Goal: Information Seeking & Learning: Check status

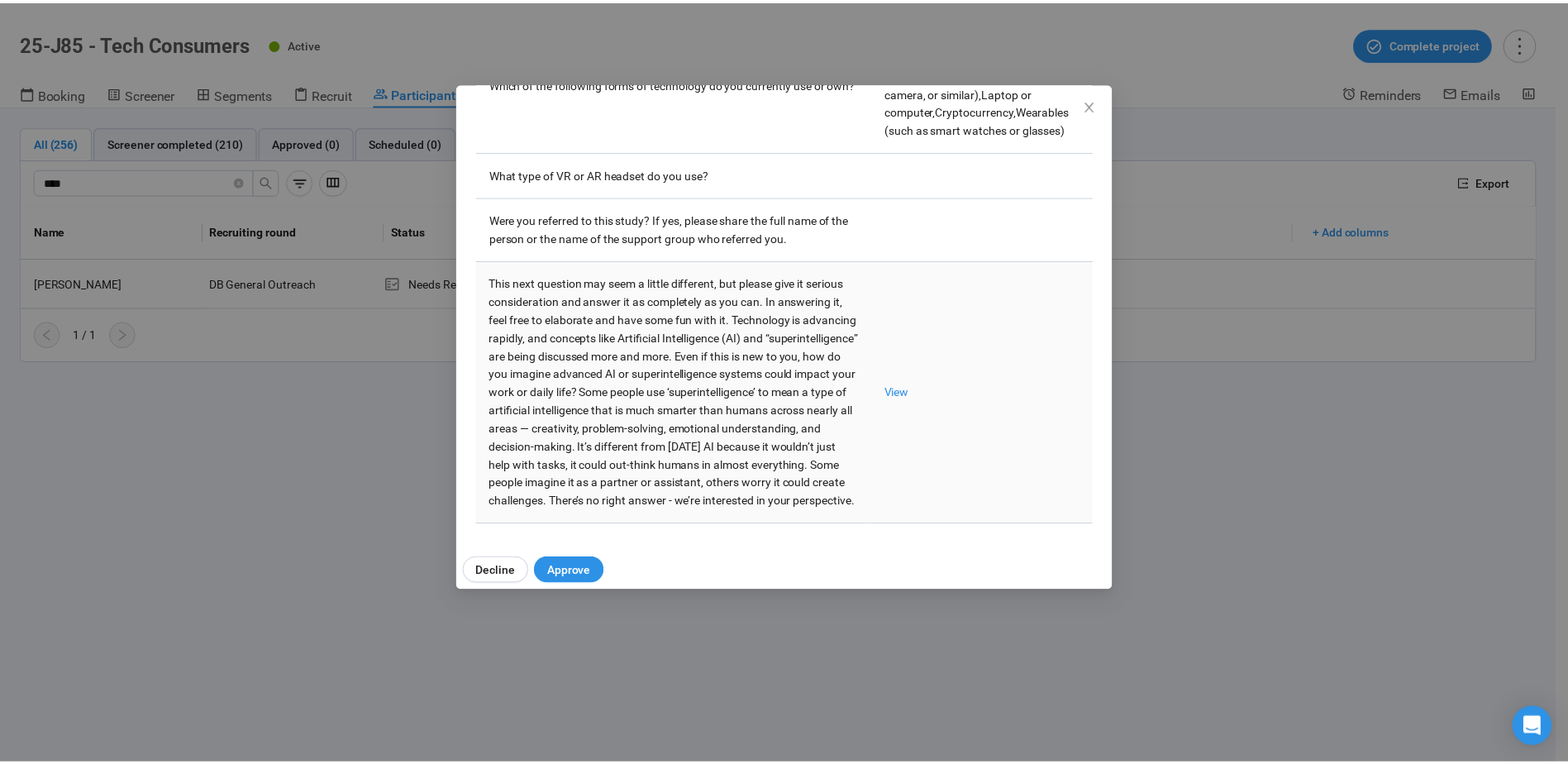
scroll to position [58, 0]
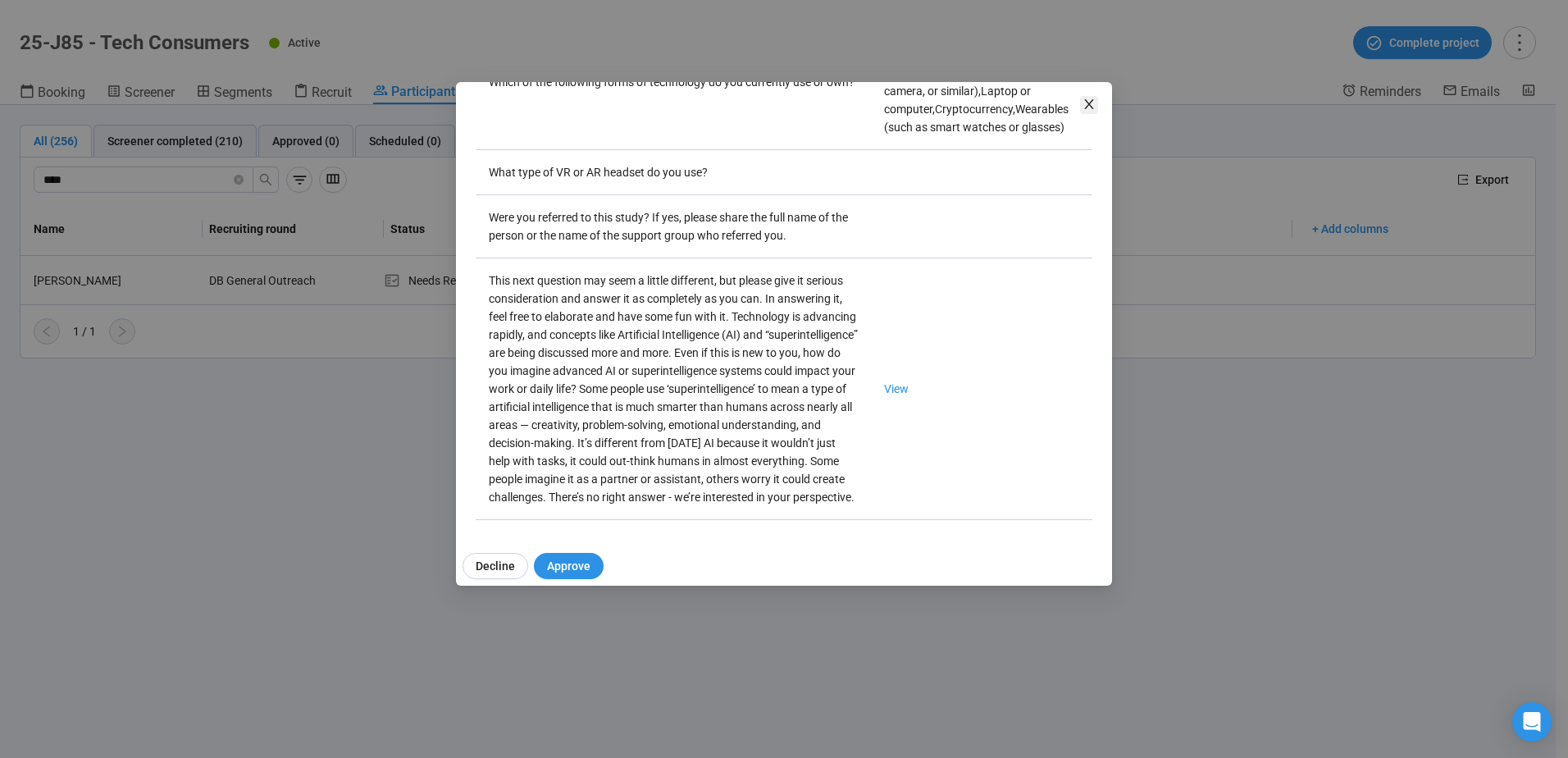
click at [1090, 103] on icon "close" at bounding box center [1089, 104] width 9 height 10
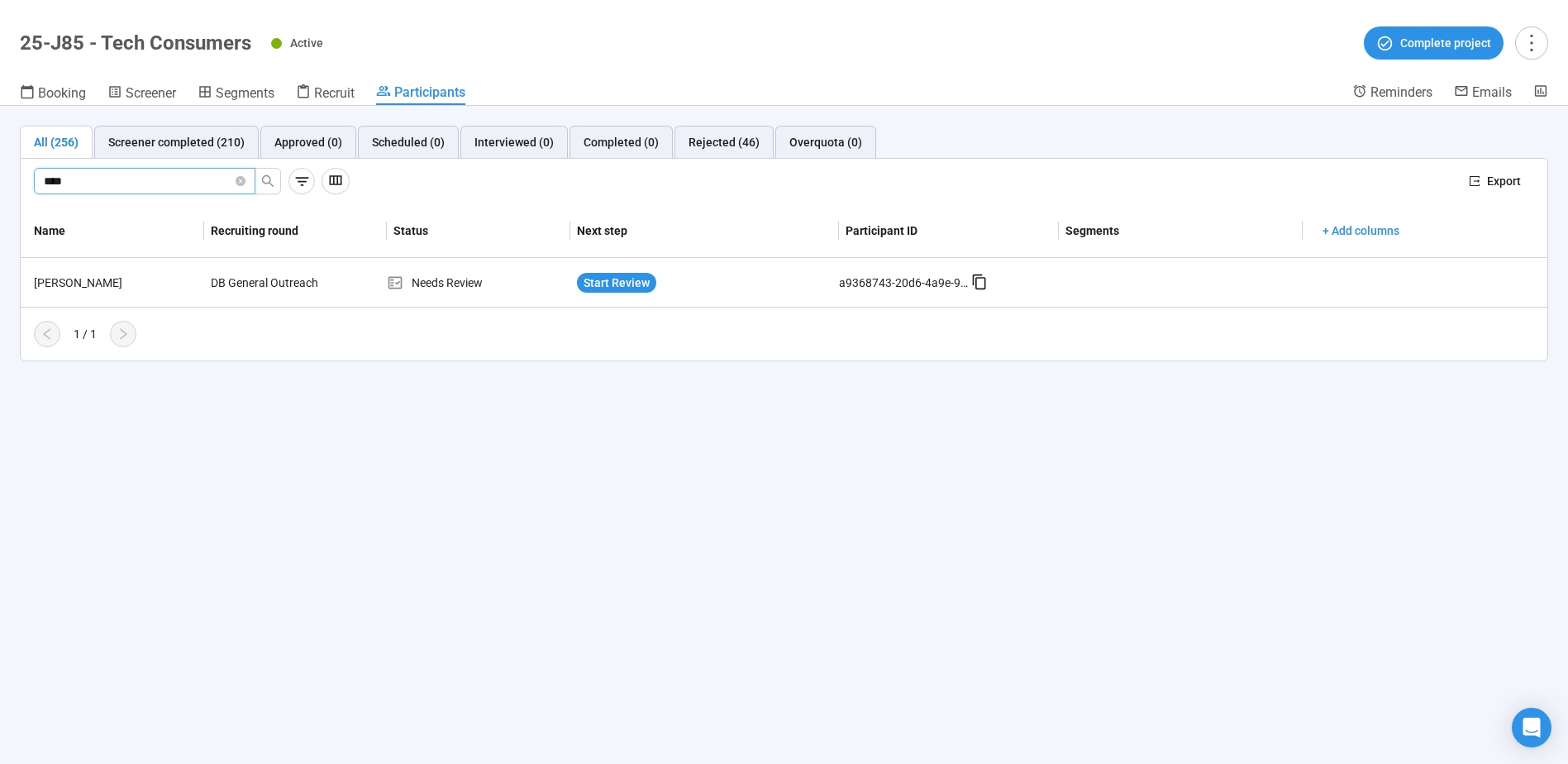
drag, startPoint x: 117, startPoint y: 183, endPoint x: -112, endPoint y: 179, distance: 229.0
click at [0, 179] on html "Create Projects Showreels Upload Scheduler Community Billing Opinions Link 25-J…" at bounding box center [784, 353] width 1568 height 822
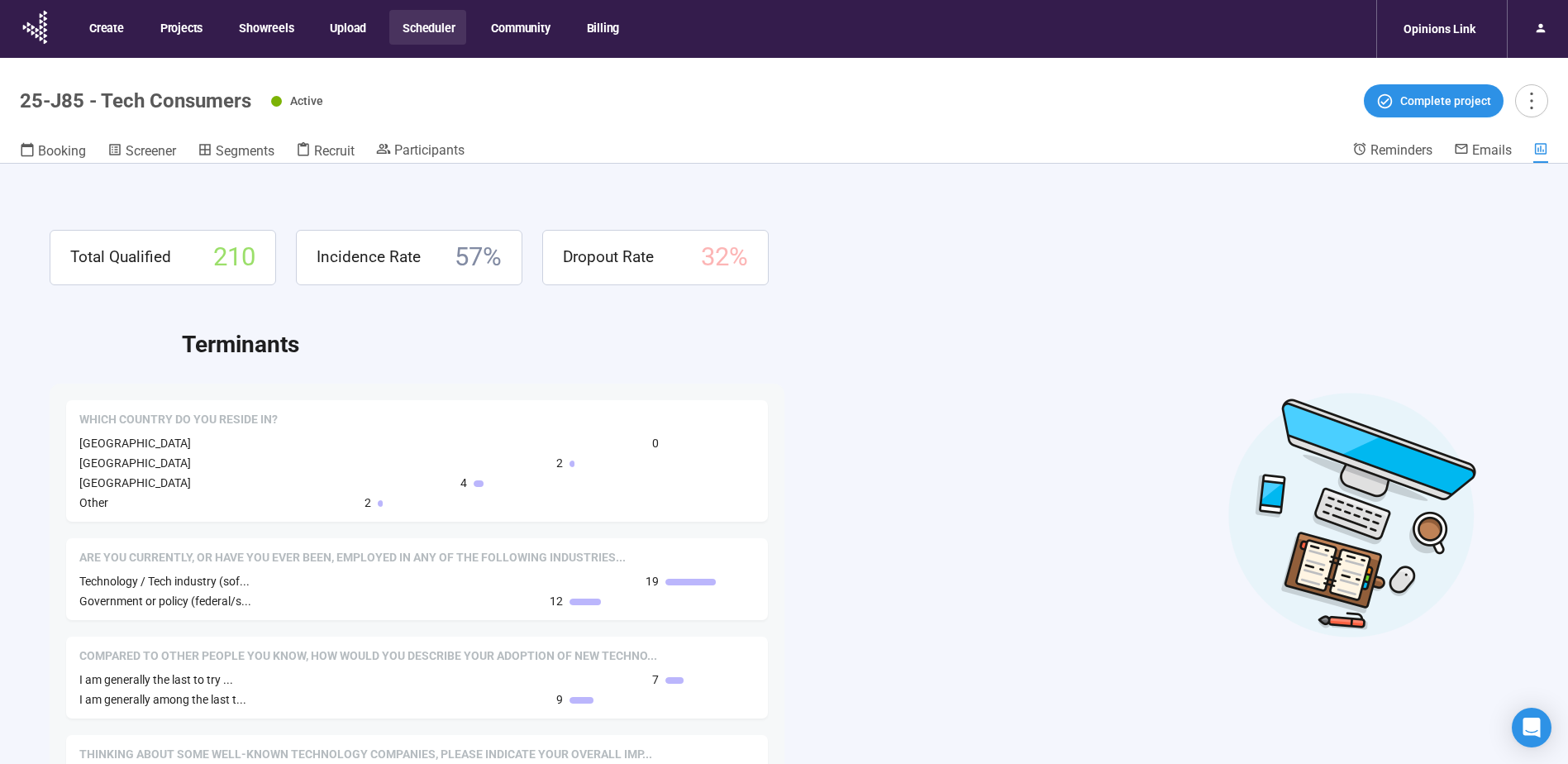
click at [425, 28] on button "Scheduler" at bounding box center [426, 27] width 76 height 35
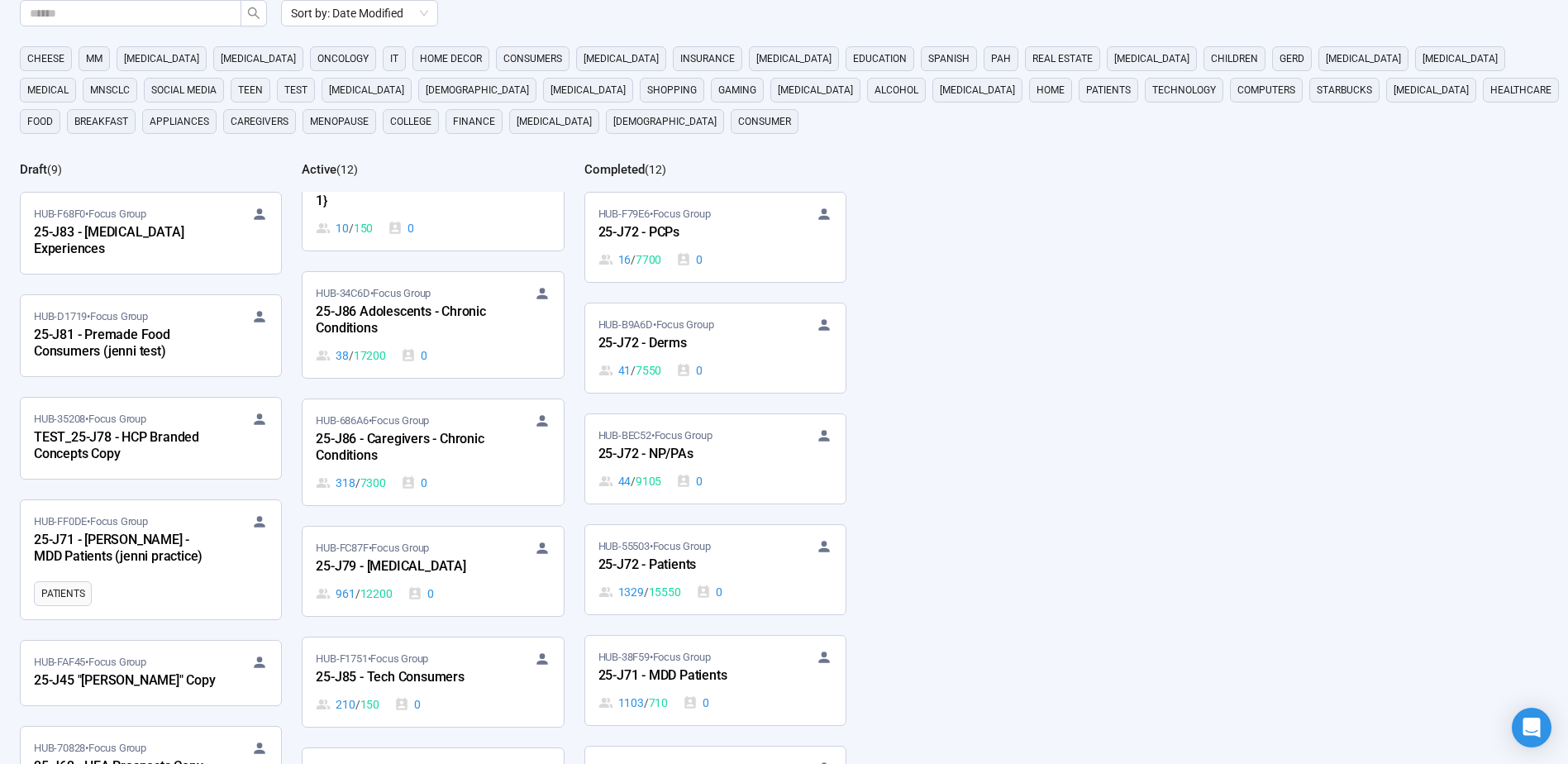
scroll to position [496, 0]
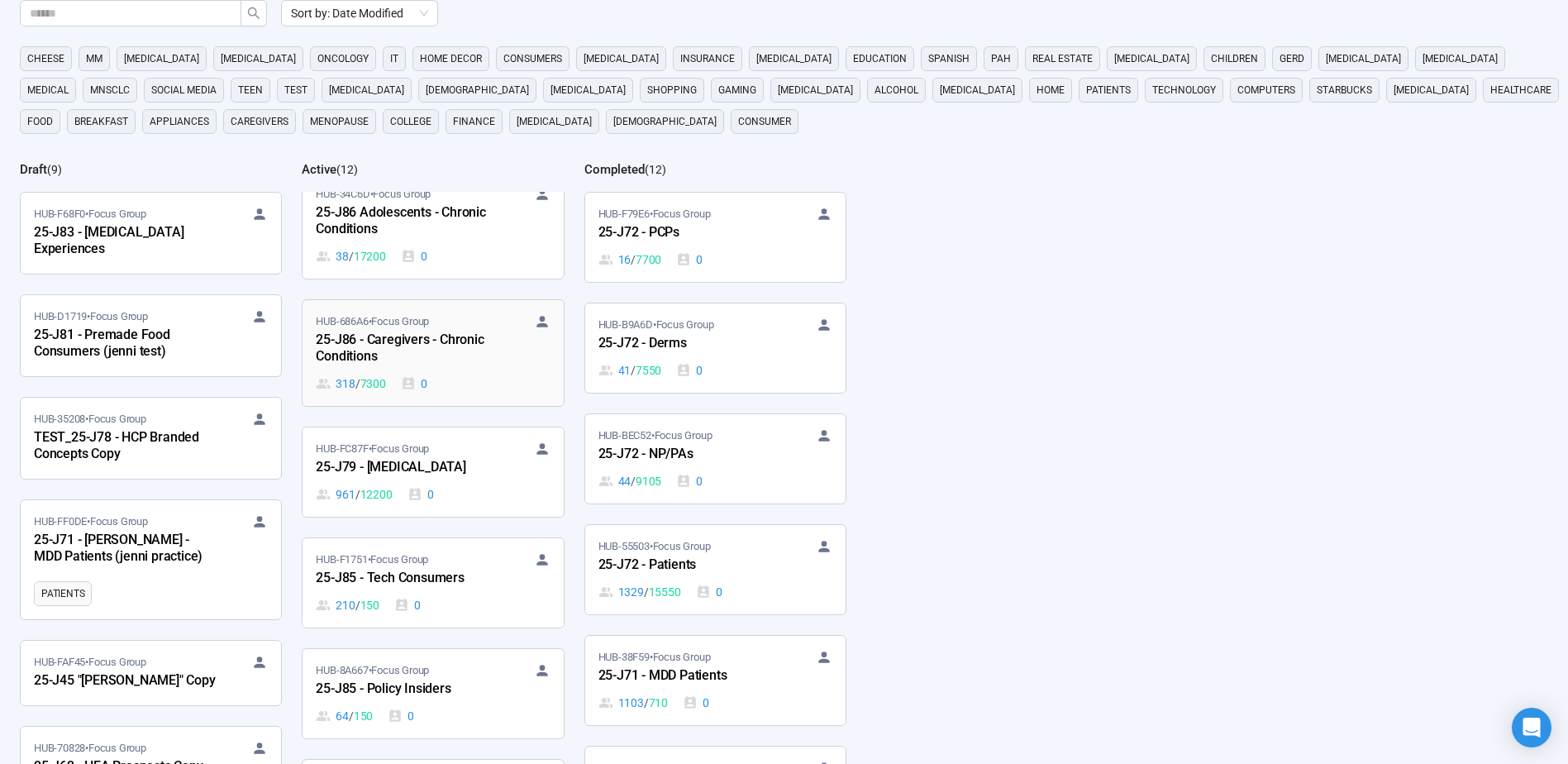
click at [394, 336] on div "25-J86 - Caregivers - Chronic Conditions" at bounding box center [406, 348] width 181 height 38
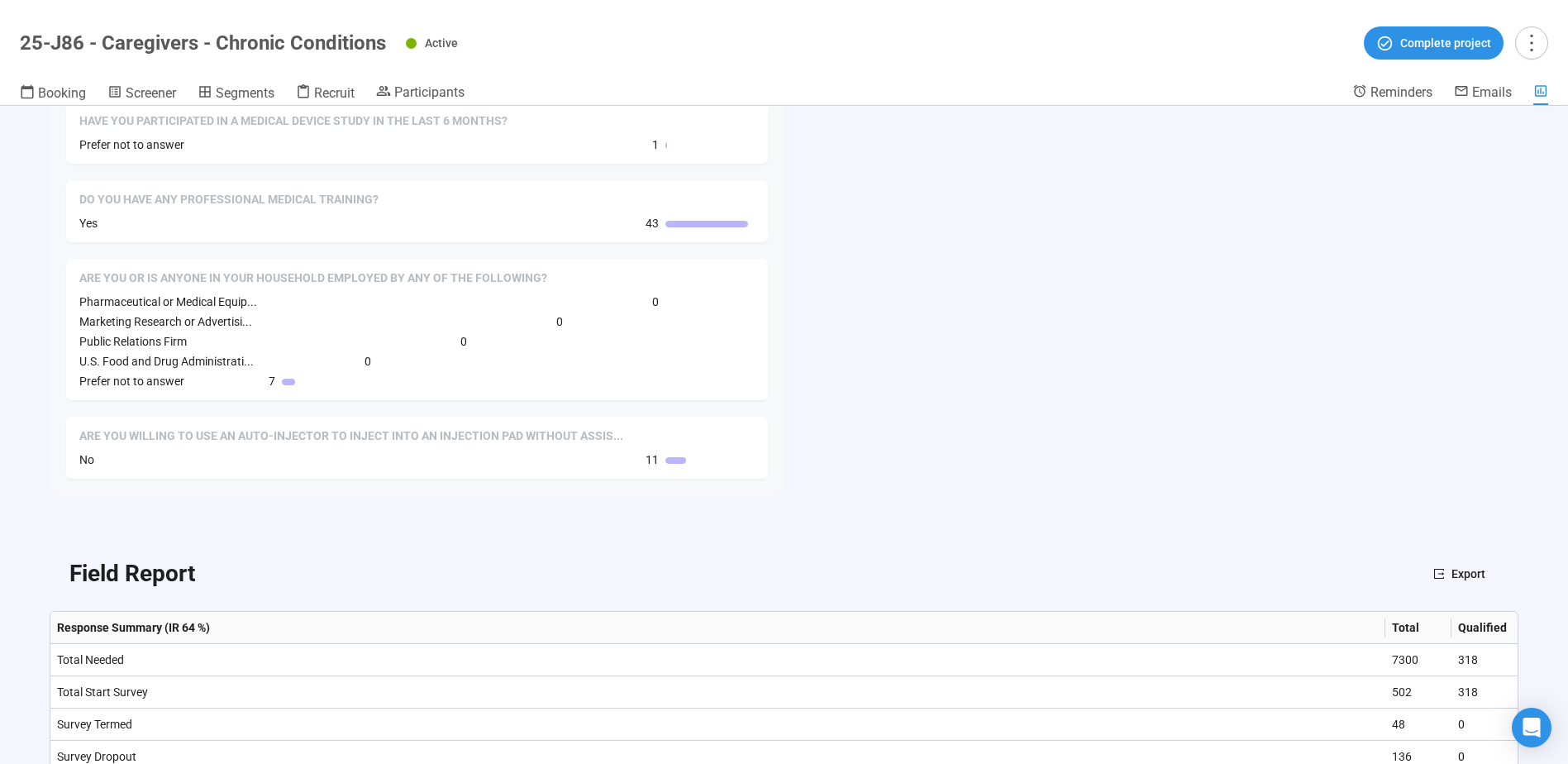
scroll to position [1488, 0]
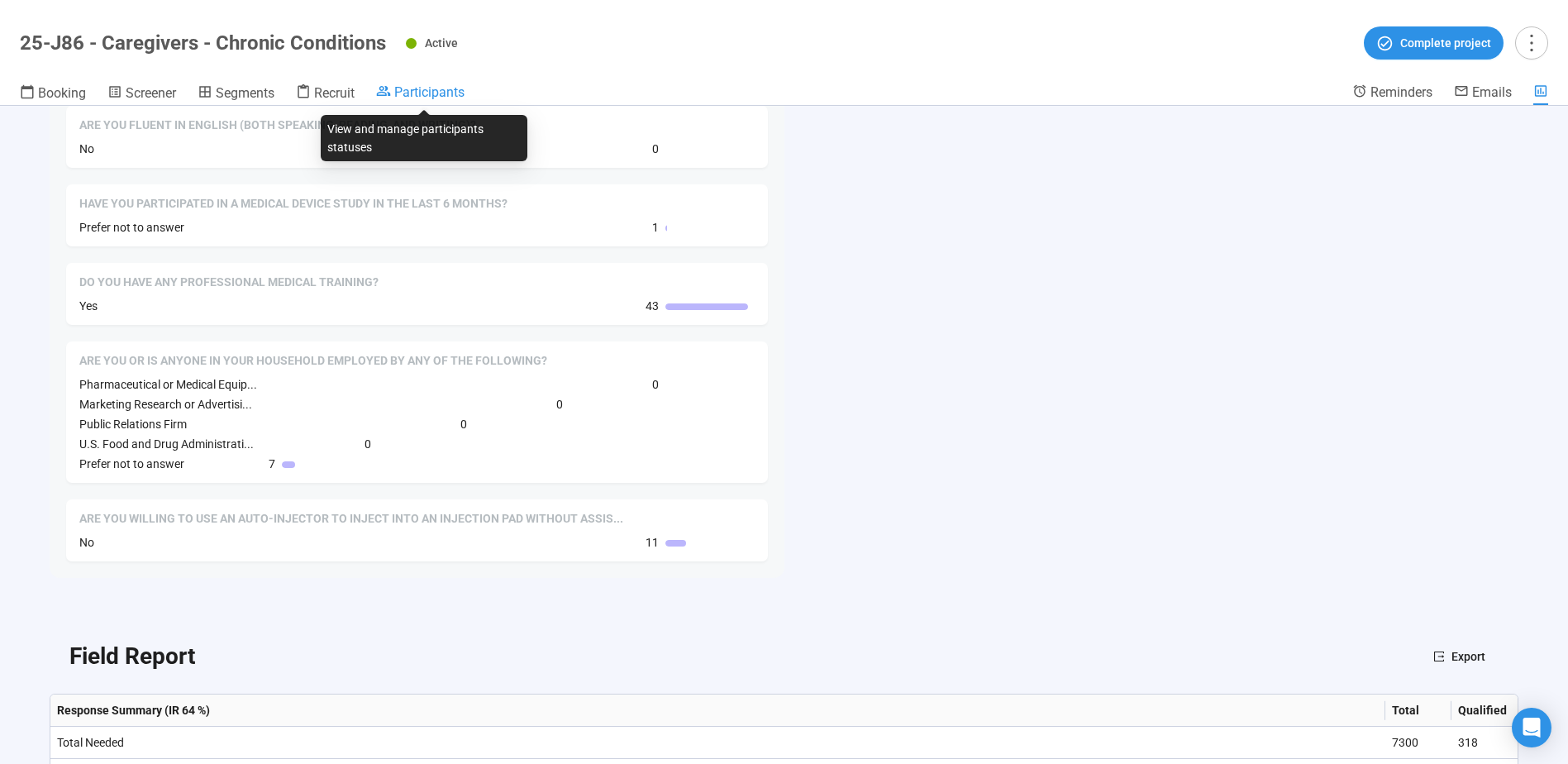
click at [431, 97] on span "Participants" at bounding box center [428, 92] width 70 height 16
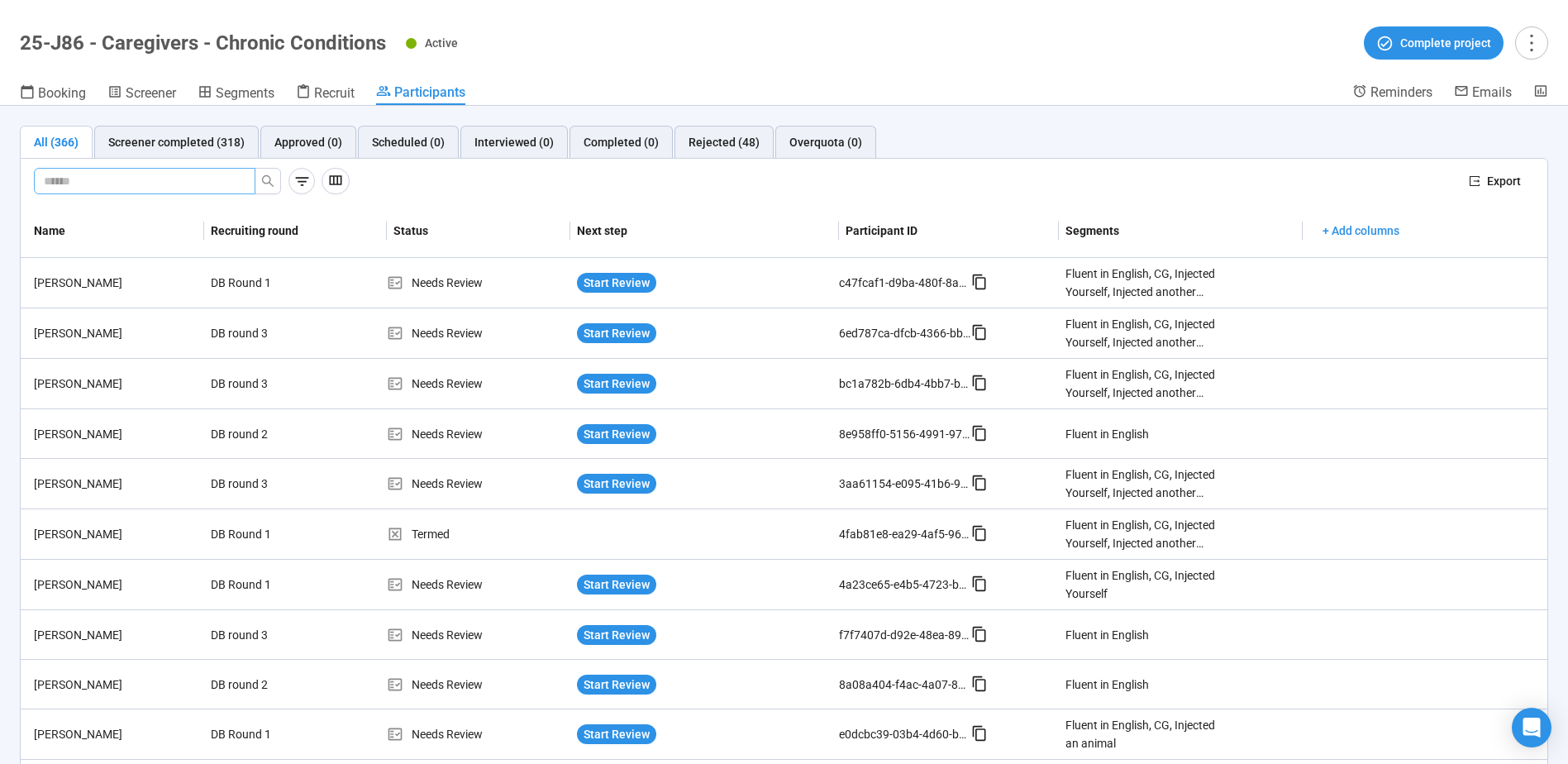
click at [208, 178] on input "text" at bounding box center [138, 181] width 188 height 18
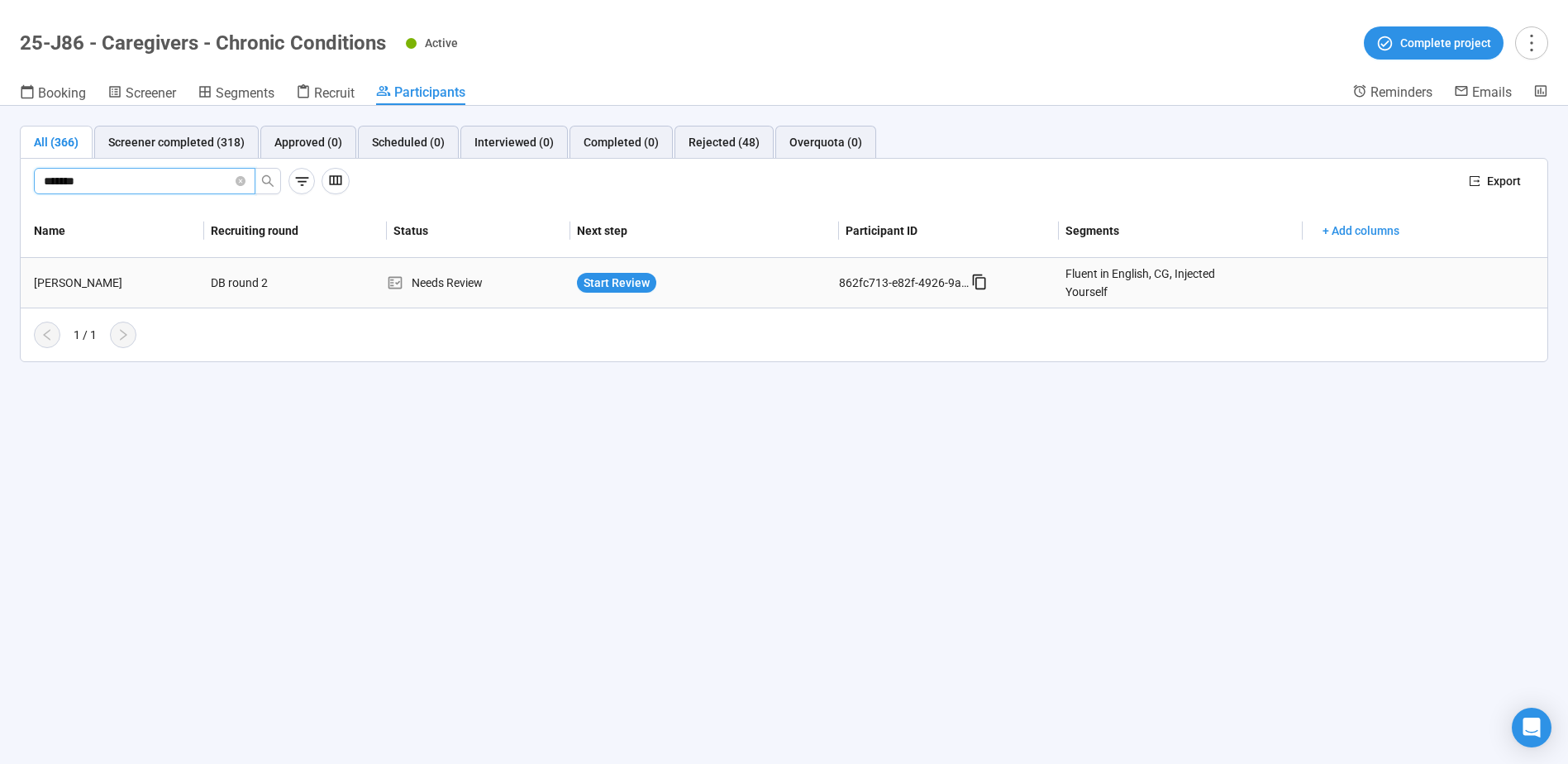
click at [66, 286] on div "[PERSON_NAME]" at bounding box center [115, 283] width 177 height 18
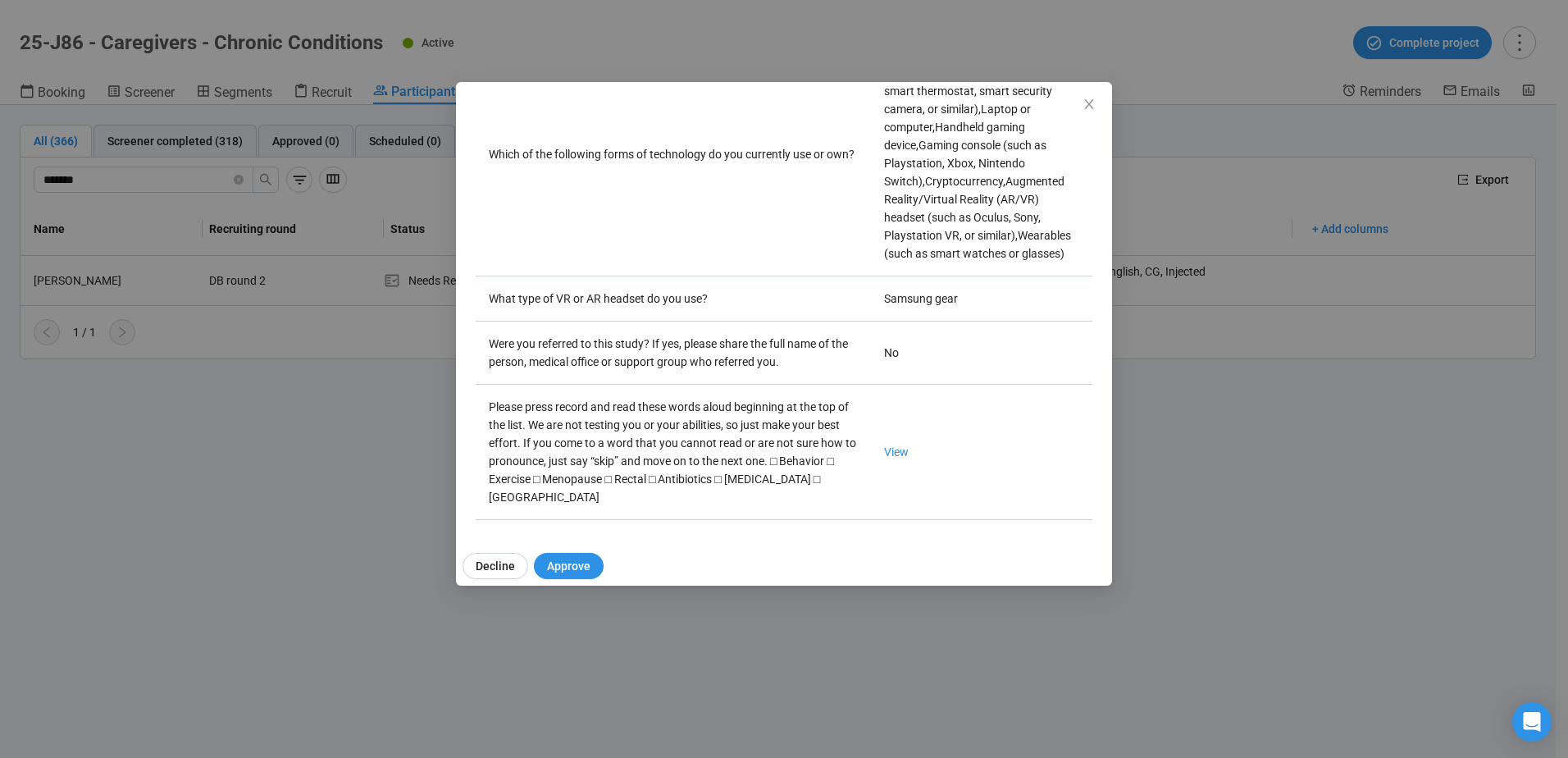
scroll to position [4948, 0]
click at [884, 445] on link "View" at bounding box center [896, 451] width 25 height 13
click at [1089, 105] on icon "close" at bounding box center [1089, 104] width 9 height 10
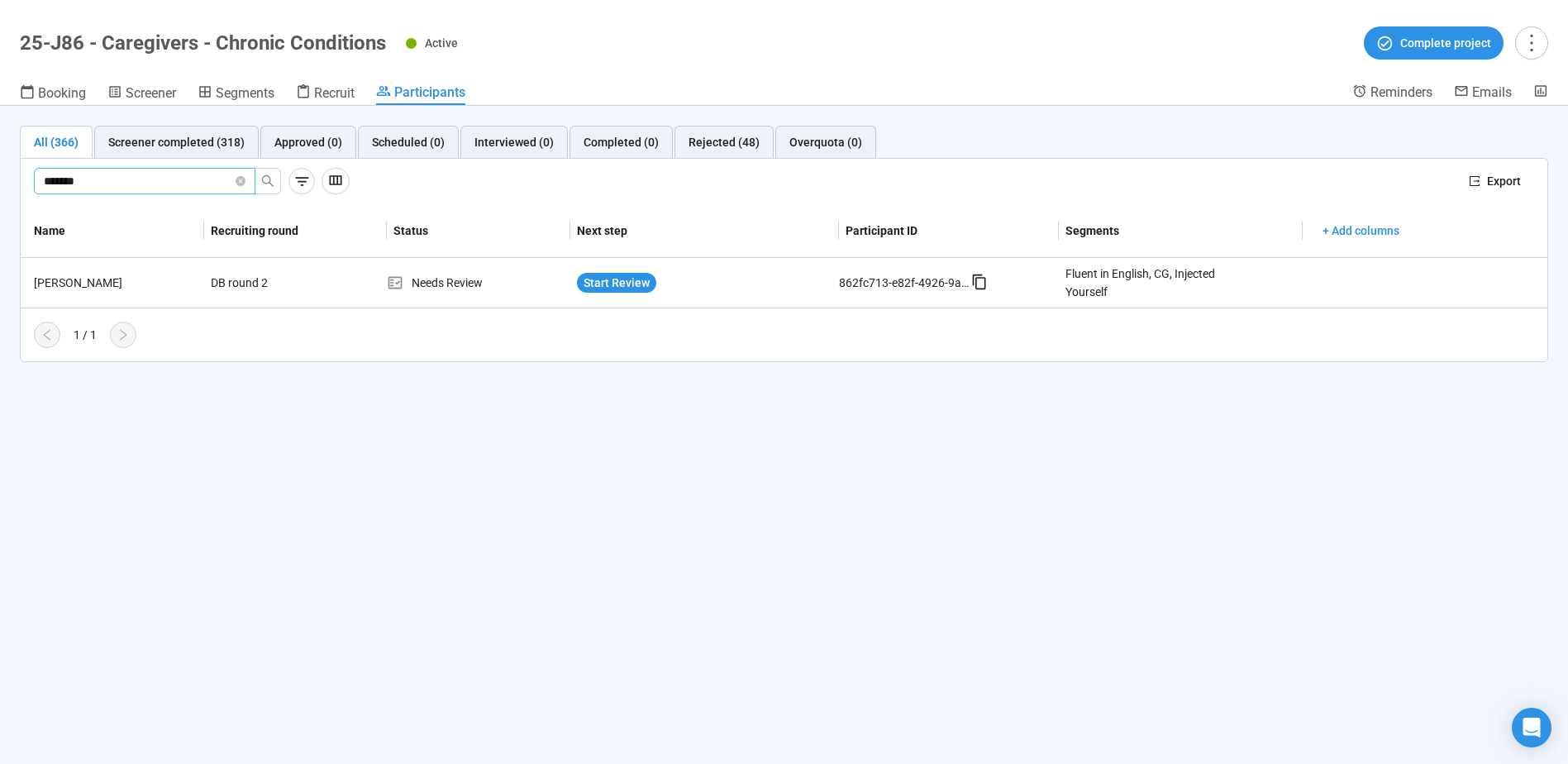
drag, startPoint x: 112, startPoint y: 176, endPoint x: 15, endPoint y: 165, distance: 97.6
click at [15, 165] on div "All (366) Screener completed (318) Approved (0) Scheduled (0) Interviewed (0) C…" at bounding box center [784, 244] width 1568 height 276
type input "**"
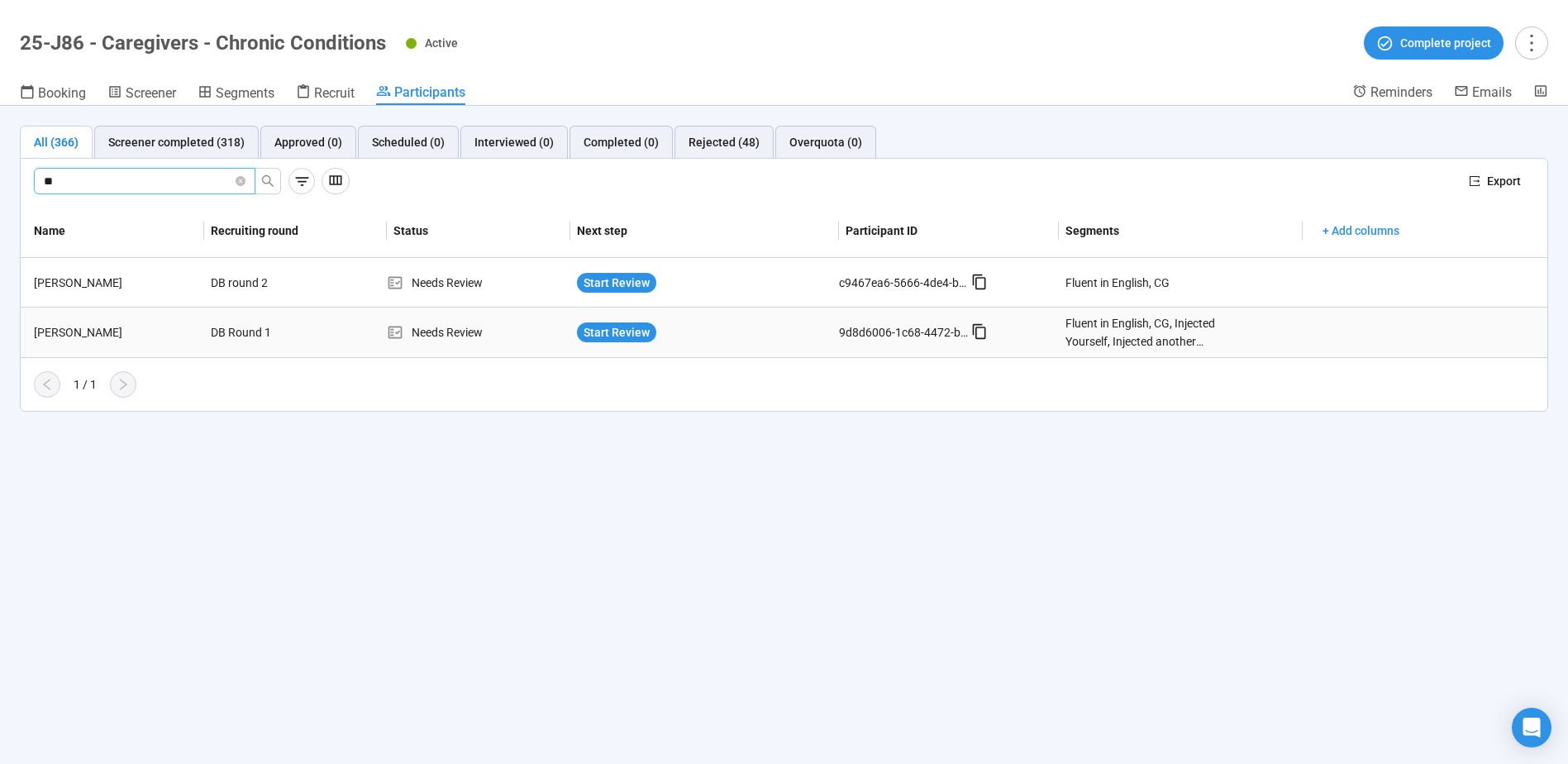
click at [77, 334] on div "[PERSON_NAME]" at bounding box center [115, 332] width 177 height 18
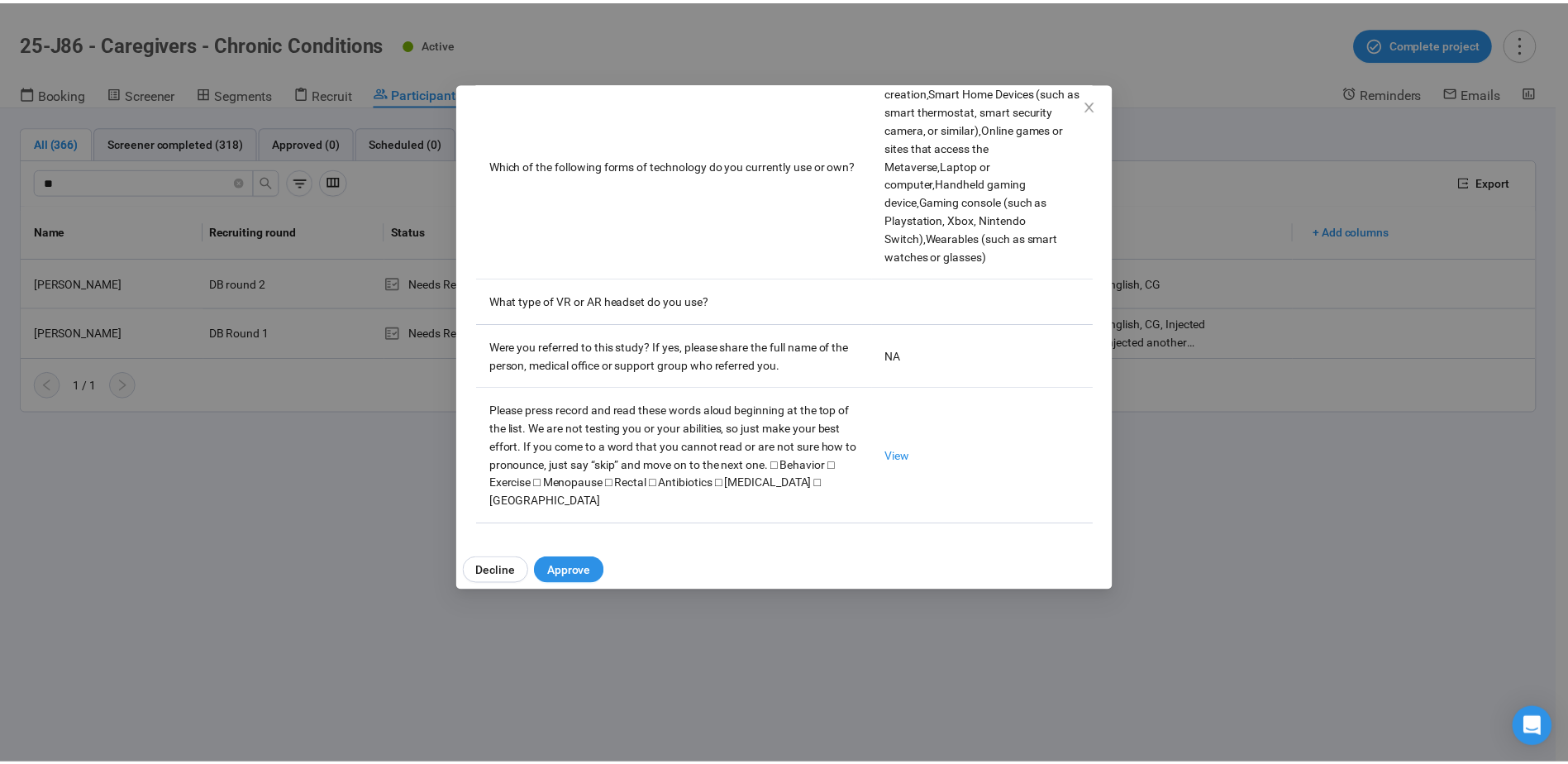
scroll to position [4969, 0]
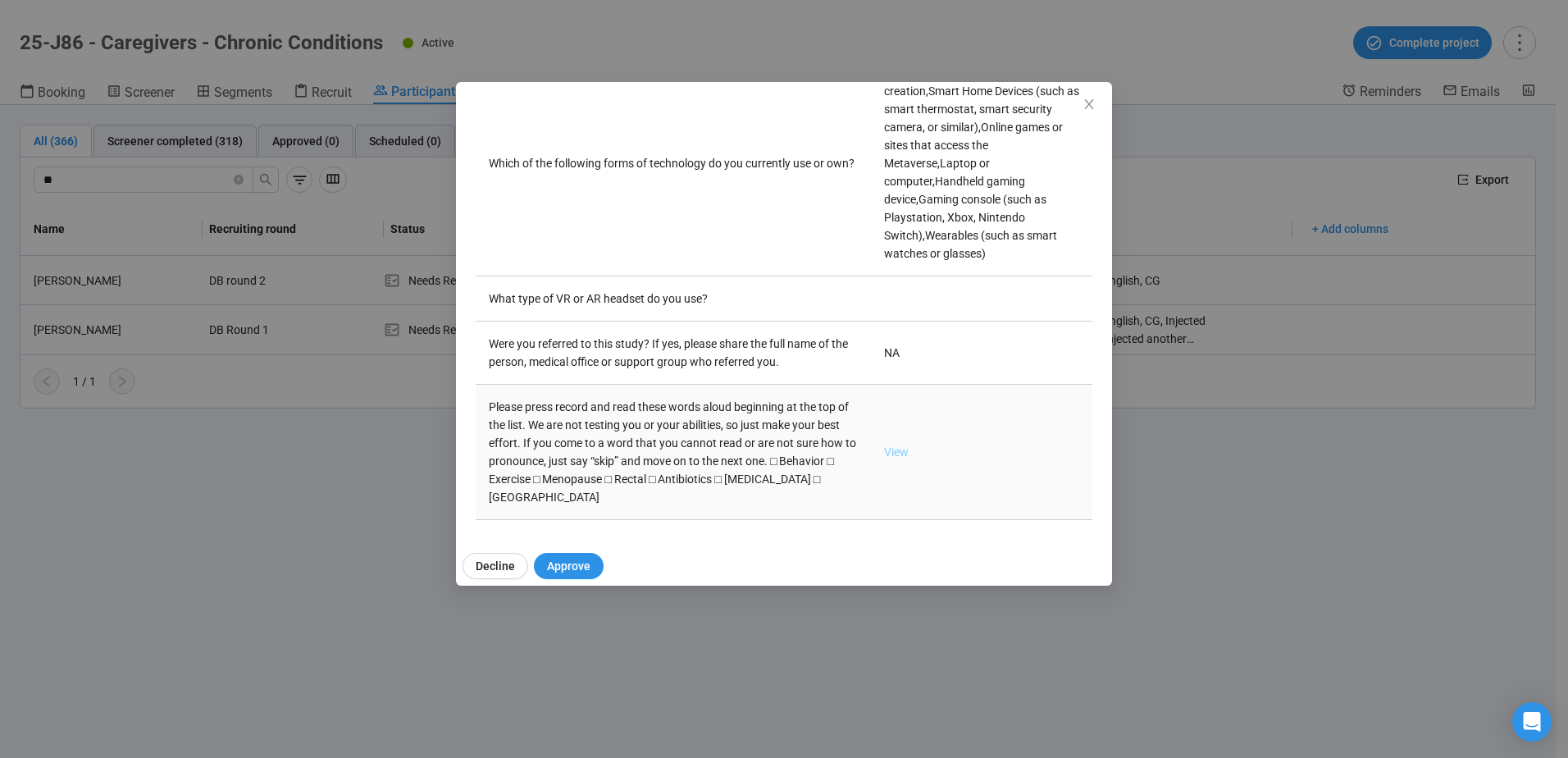
click at [884, 445] on link "View" at bounding box center [896, 451] width 25 height 13
click at [1094, 435] on div "[PERSON_NAME] Panelist notes Project notes Add notes, i.e. how the last intervi…" at bounding box center [784, 309] width 657 height 455
click at [1091, 109] on icon "close" at bounding box center [1089, 103] width 13 height 13
